Goal: Find specific page/section: Find specific page/section

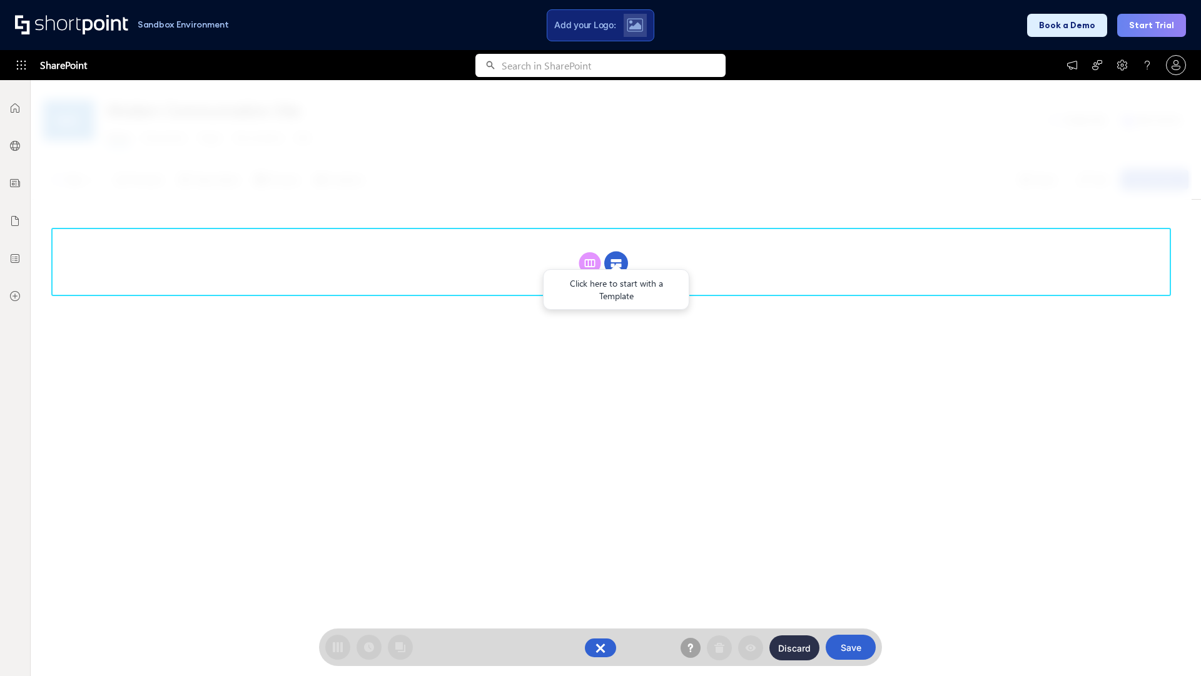
click at [616, 263] on circle at bounding box center [616, 263] width 24 height 24
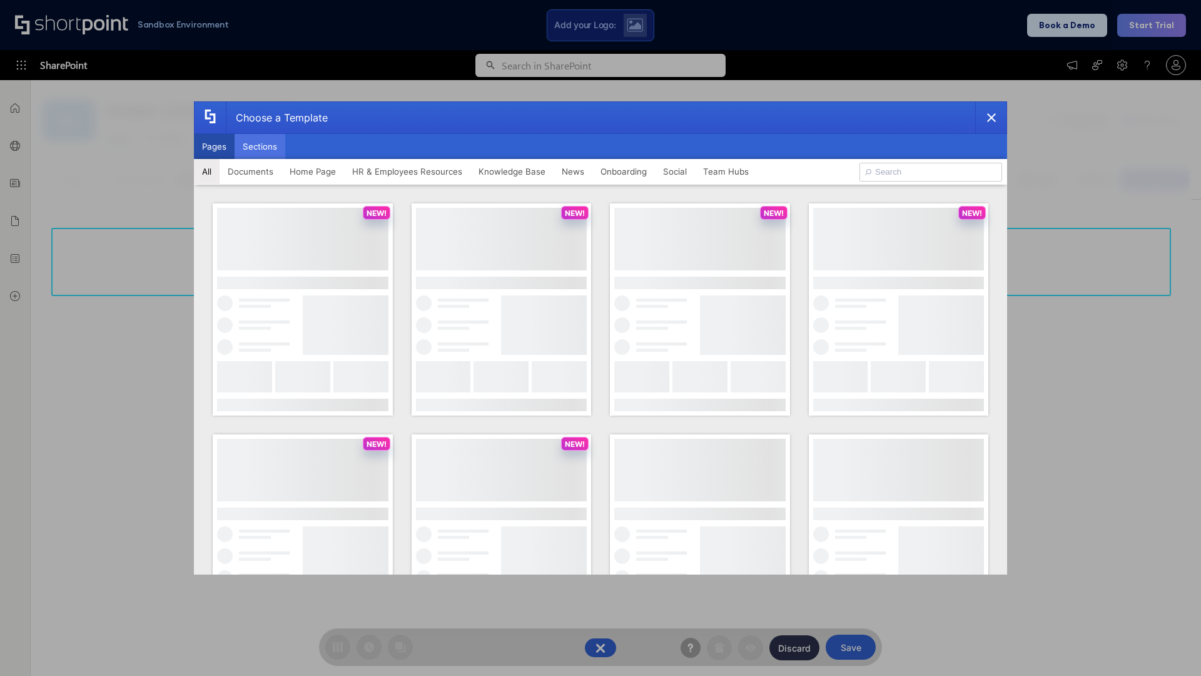
click at [260, 146] on button "Sections" at bounding box center [260, 146] width 51 height 25
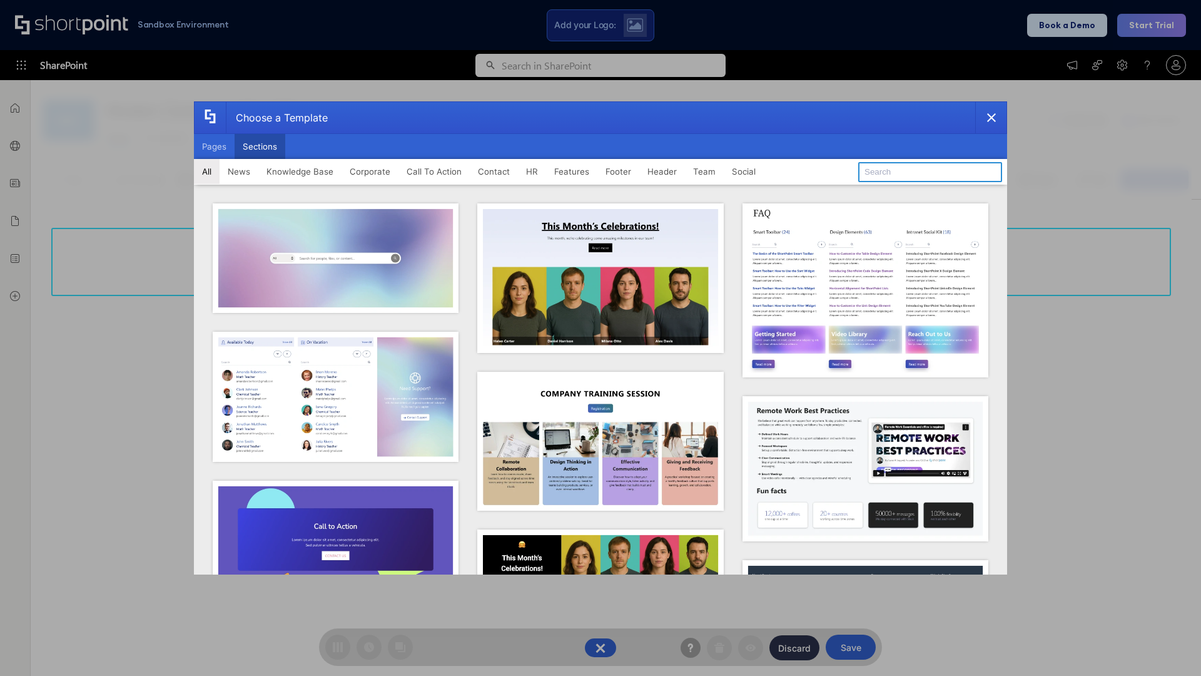
type input "Healthcare Header"
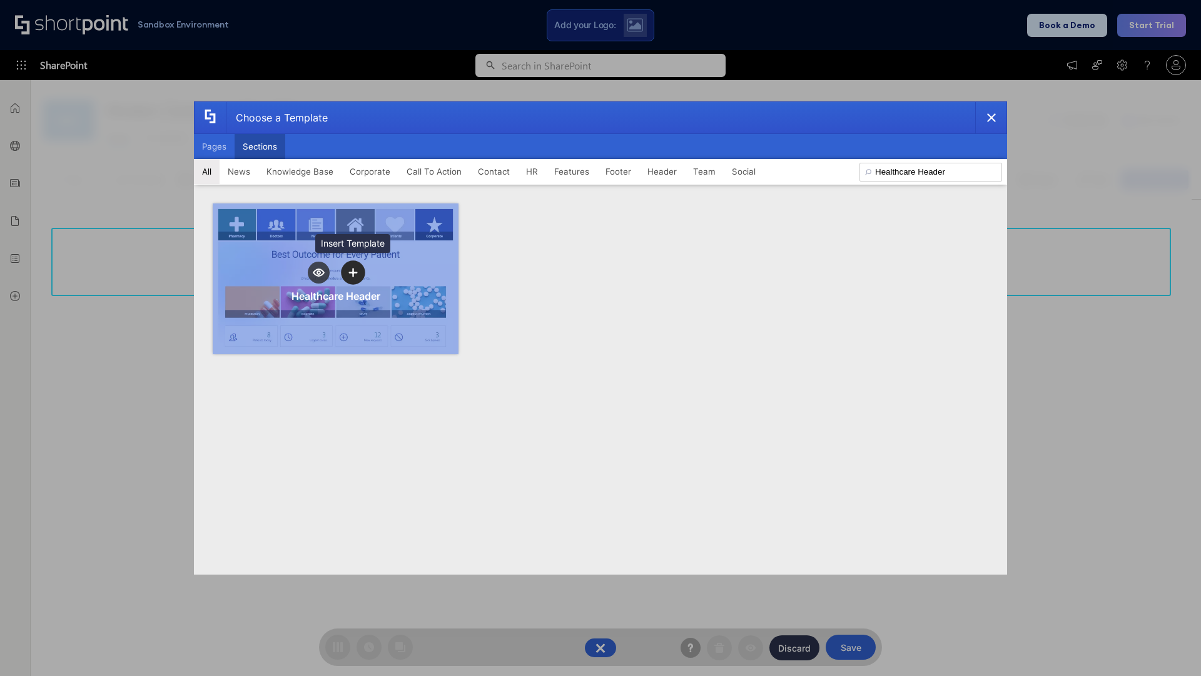
click at [353, 272] on icon "template selector" at bounding box center [352, 272] width 9 height 9
